Goal: Transaction & Acquisition: Purchase product/service

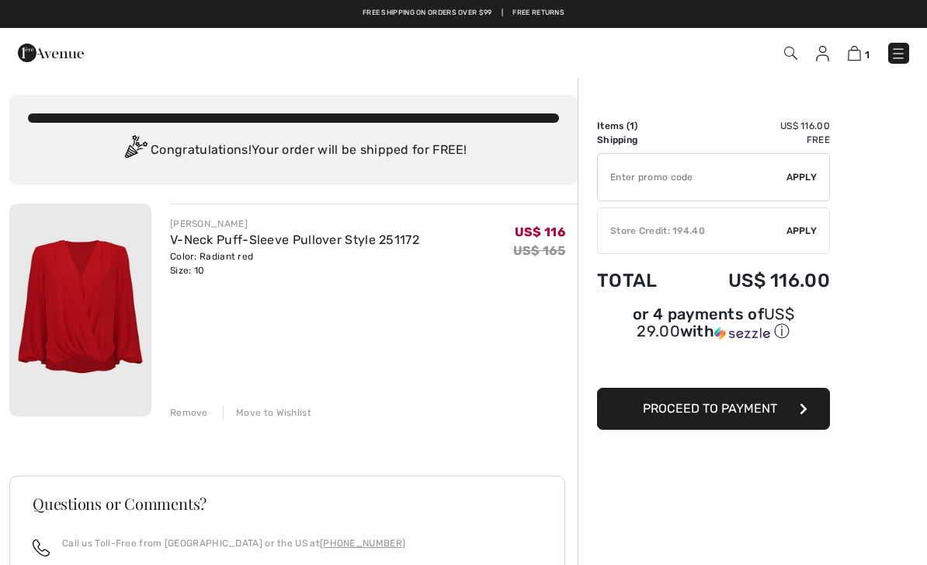
click at [803, 231] on span "Apply" at bounding box center [802, 231] width 31 height 14
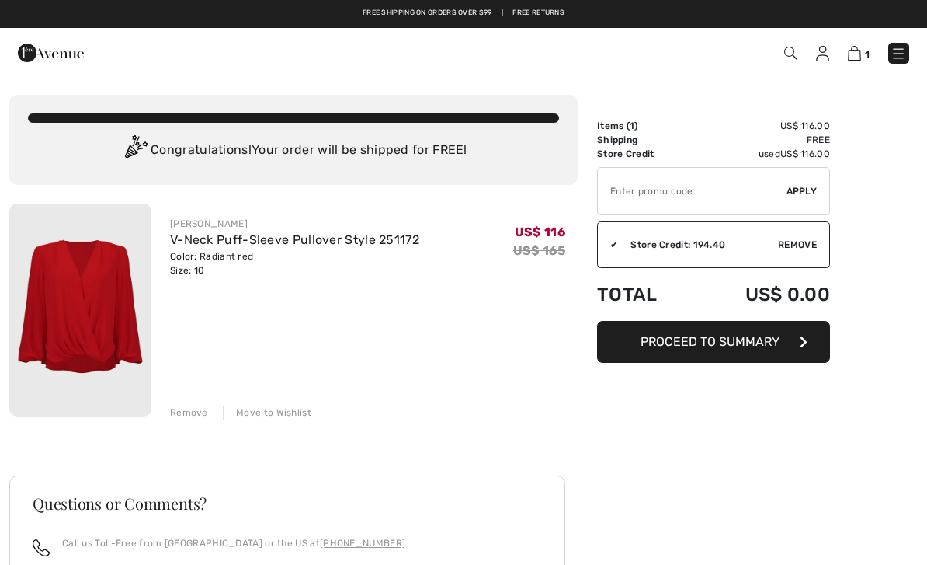
click at [721, 327] on button "Proceed to Summary" at bounding box center [713, 342] width 233 height 42
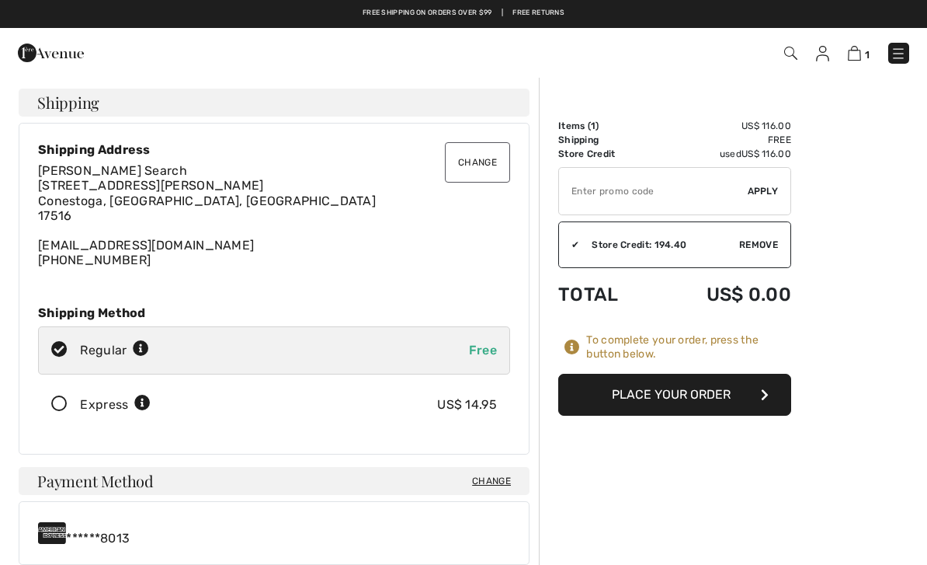
click at [704, 389] on button "Place Your Order" at bounding box center [674, 395] width 233 height 42
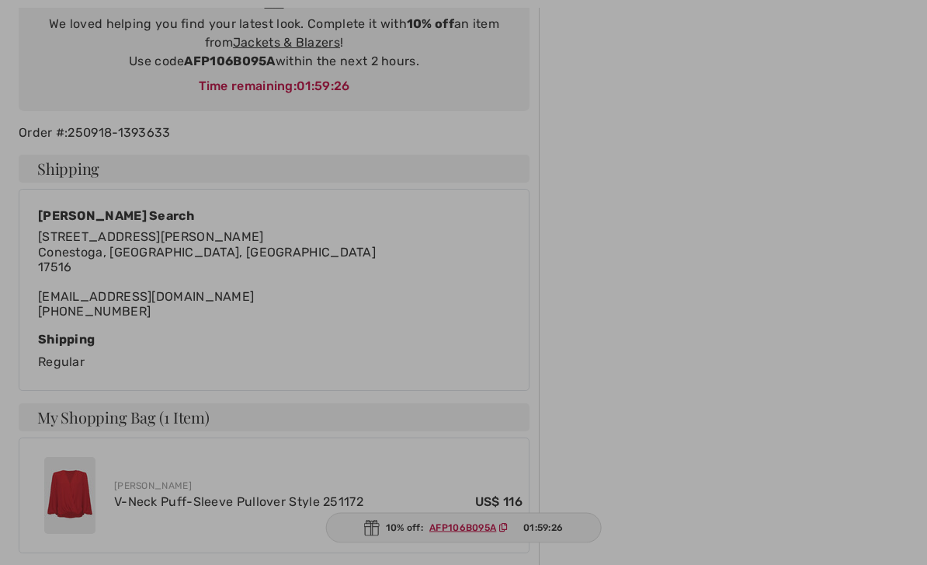
scroll to position [240, 0]
click at [241, 507] on div at bounding box center [463, 282] width 927 height 565
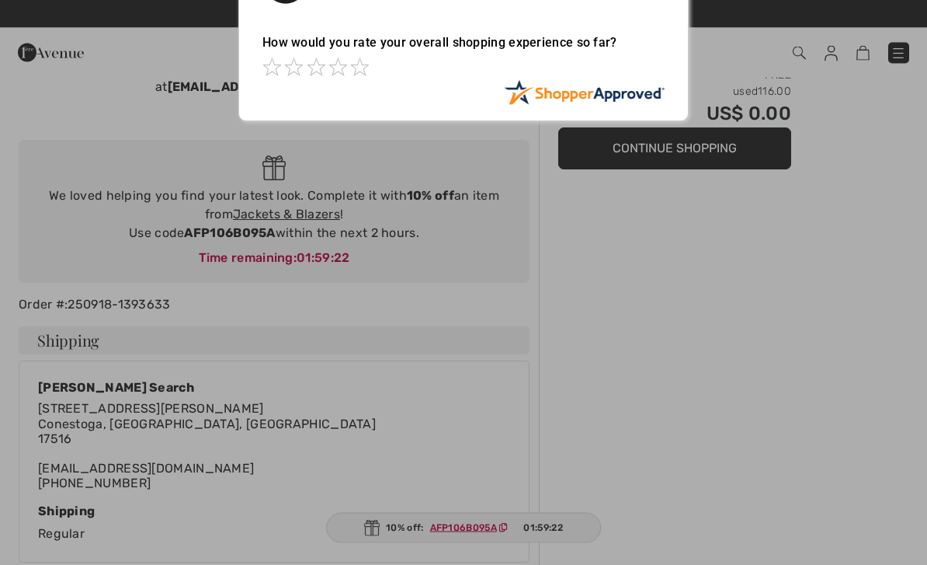
scroll to position [0, 0]
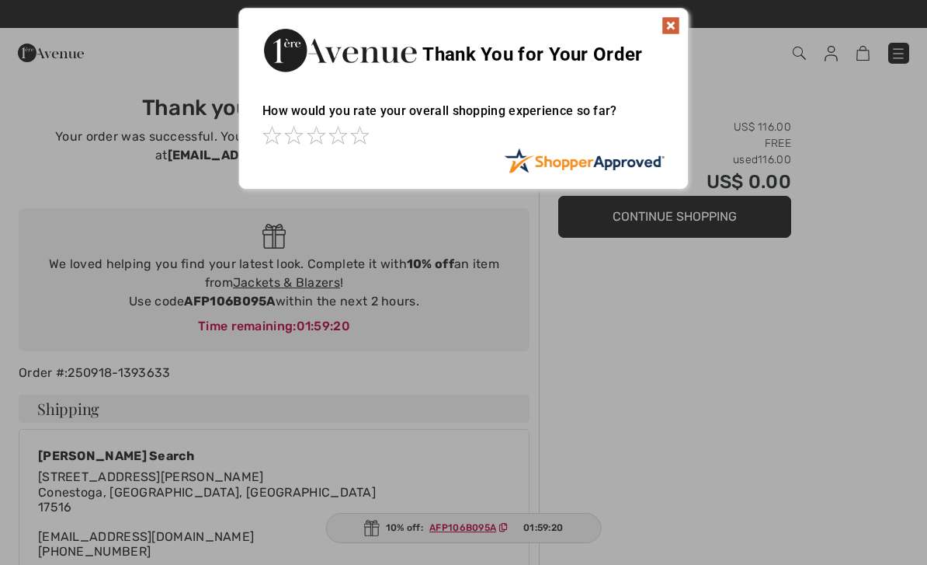
click at [667, 21] on img at bounding box center [671, 25] width 19 height 19
